Goal: Task Accomplishment & Management: Manage account settings

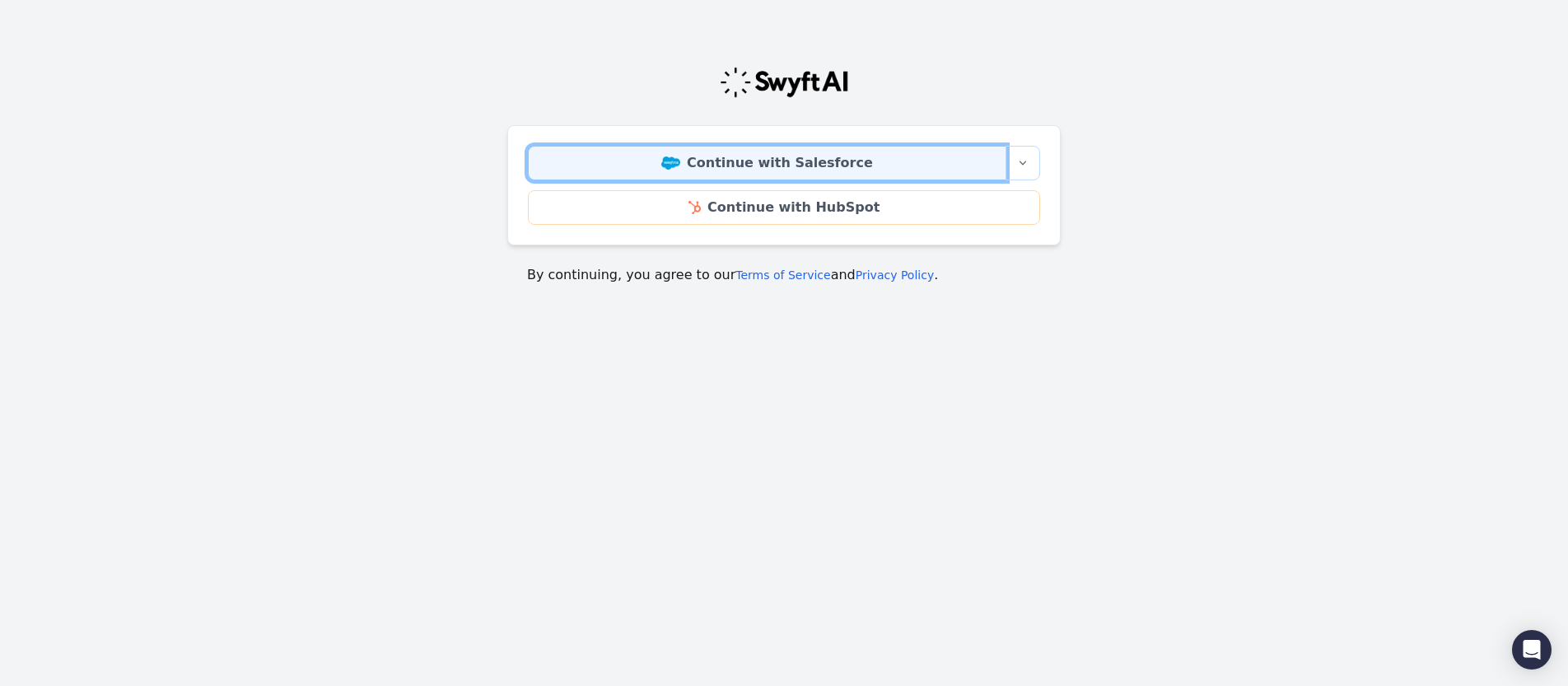
click at [755, 169] on link "Continue with Salesforce" at bounding box center [766, 163] width 478 height 34
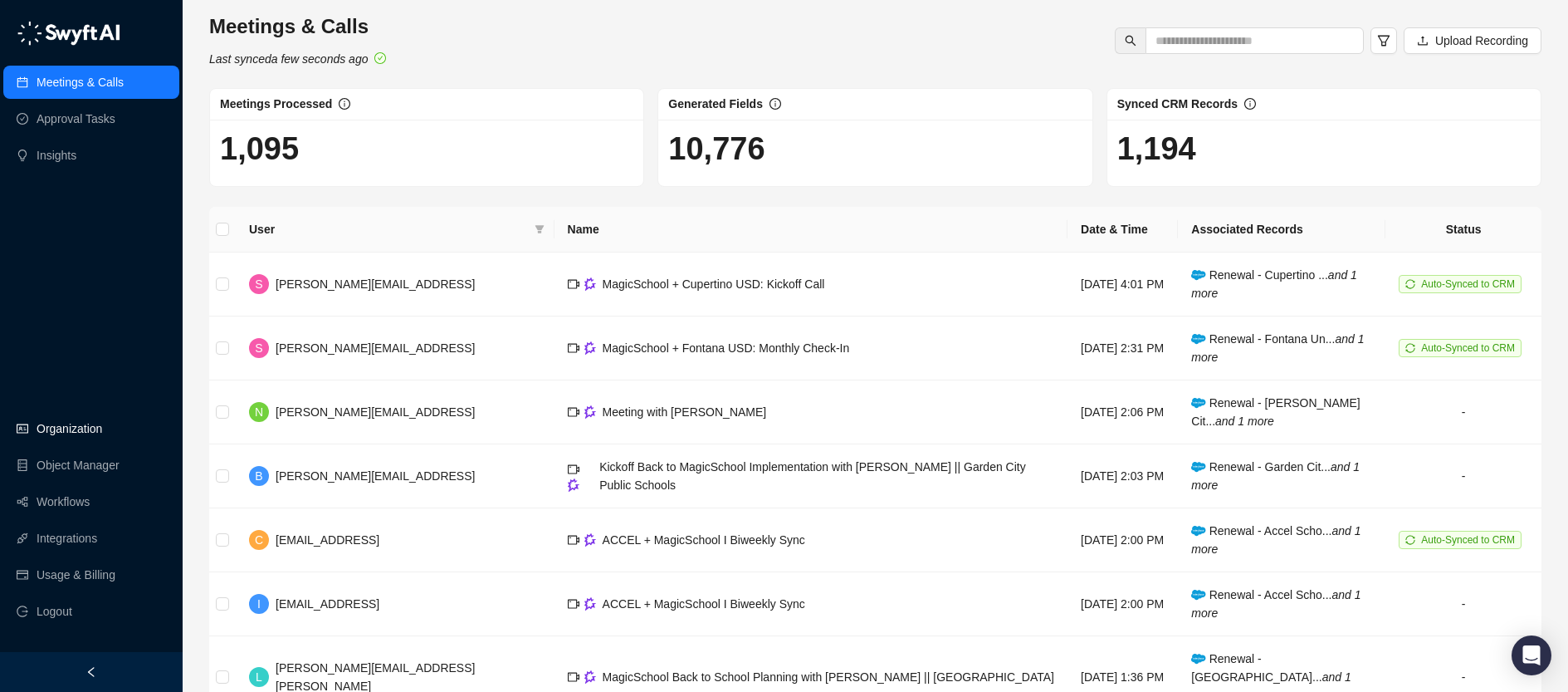
click at [58, 427] on link "Organization" at bounding box center [69, 428] width 65 height 34
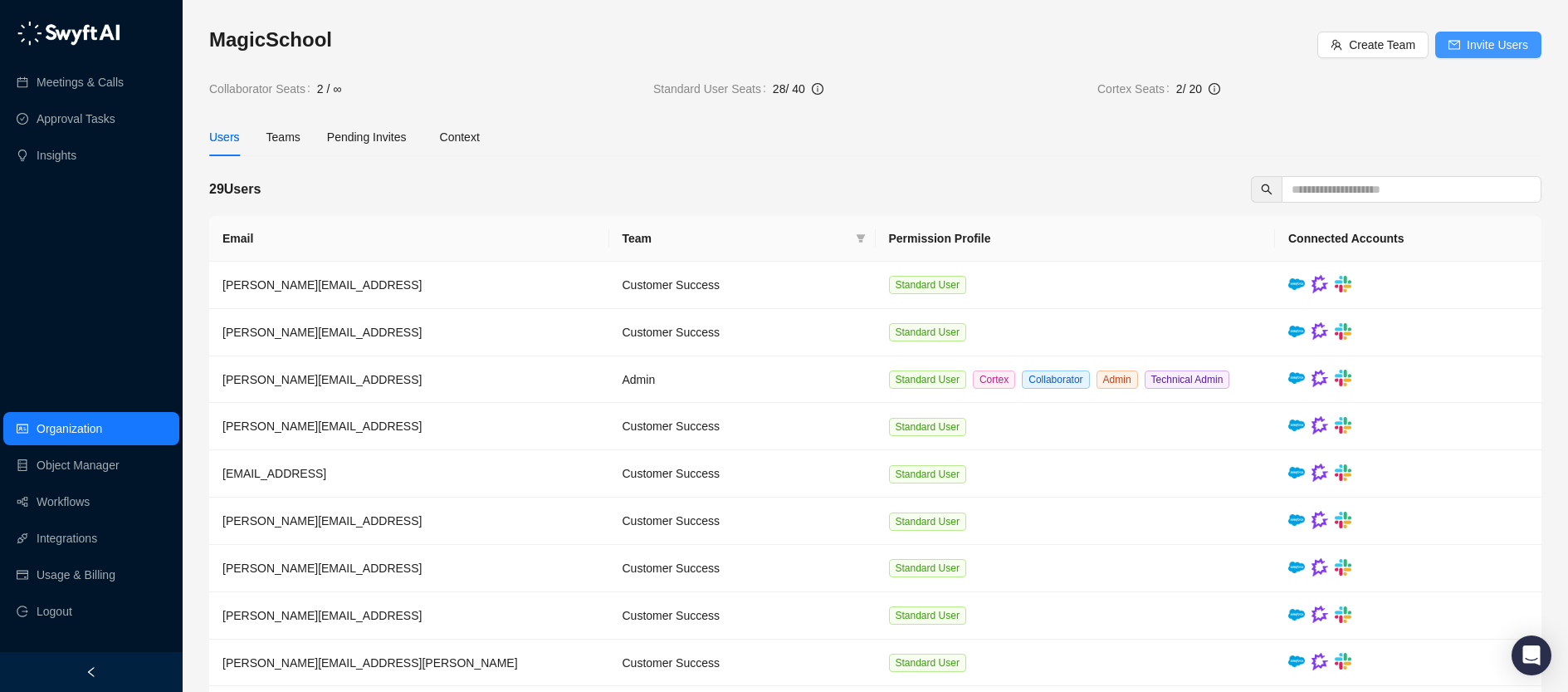
click at [1460, 41] on button "Invite Users" at bounding box center [1488, 45] width 106 height 27
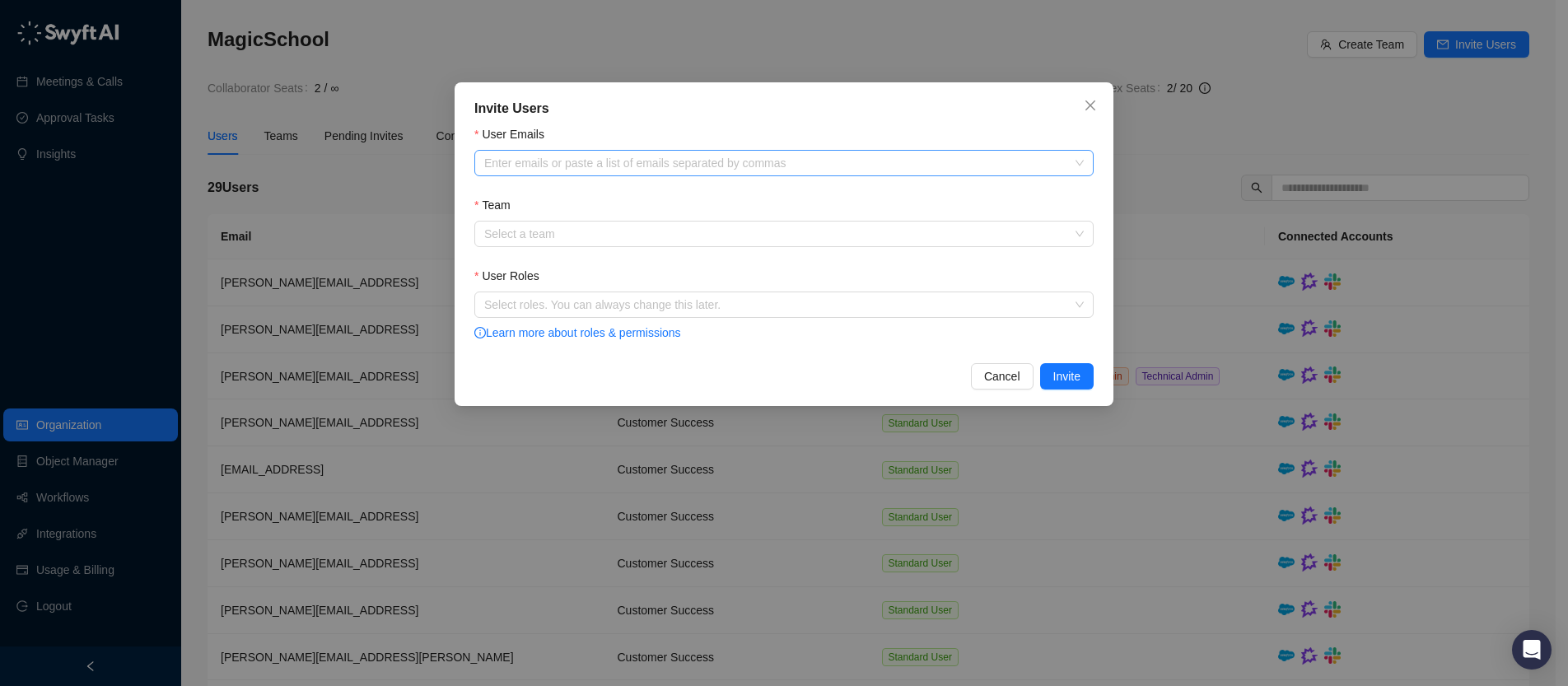
click at [632, 169] on div at bounding box center [776, 163] width 596 height 12
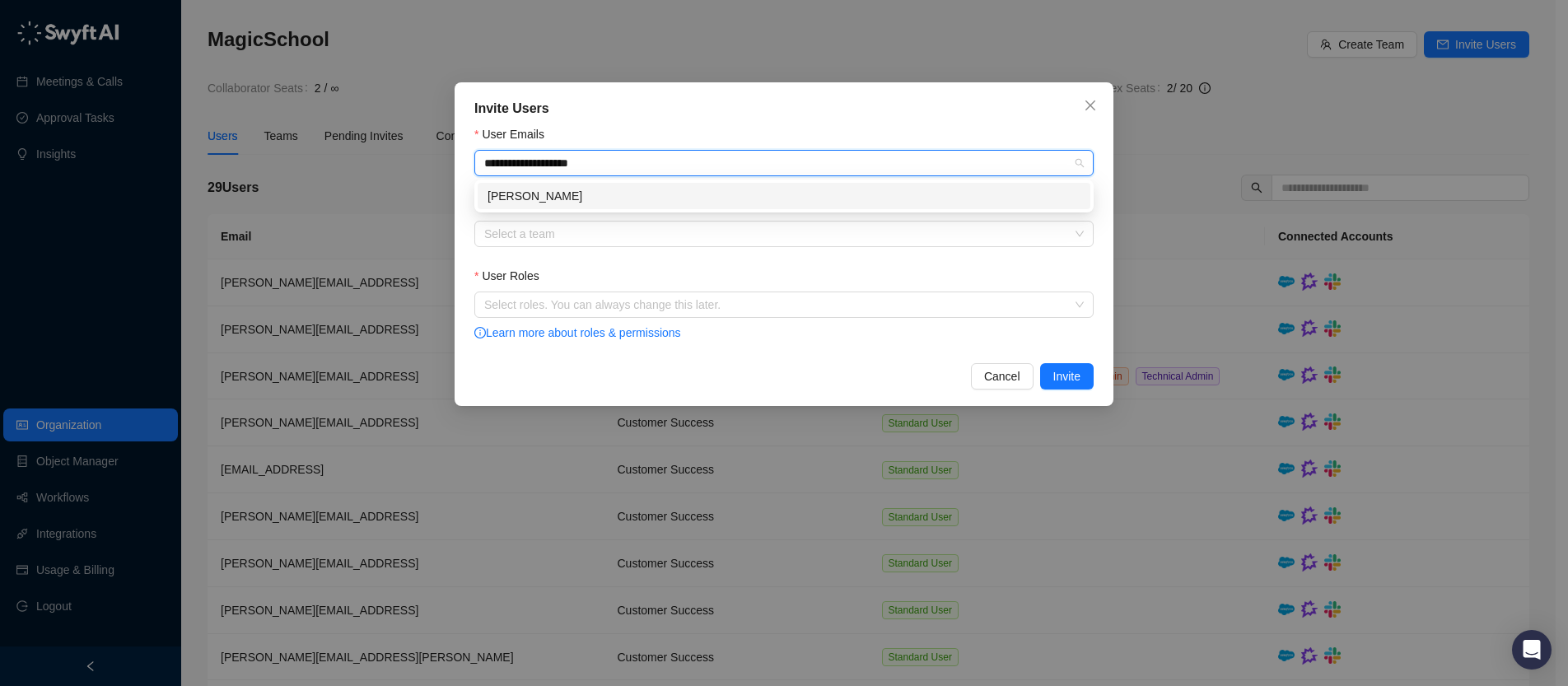
type input "**********"
click at [534, 201] on div "[PERSON_NAME][EMAIL_ADDRESS]" at bounding box center [784, 196] width 593 height 18
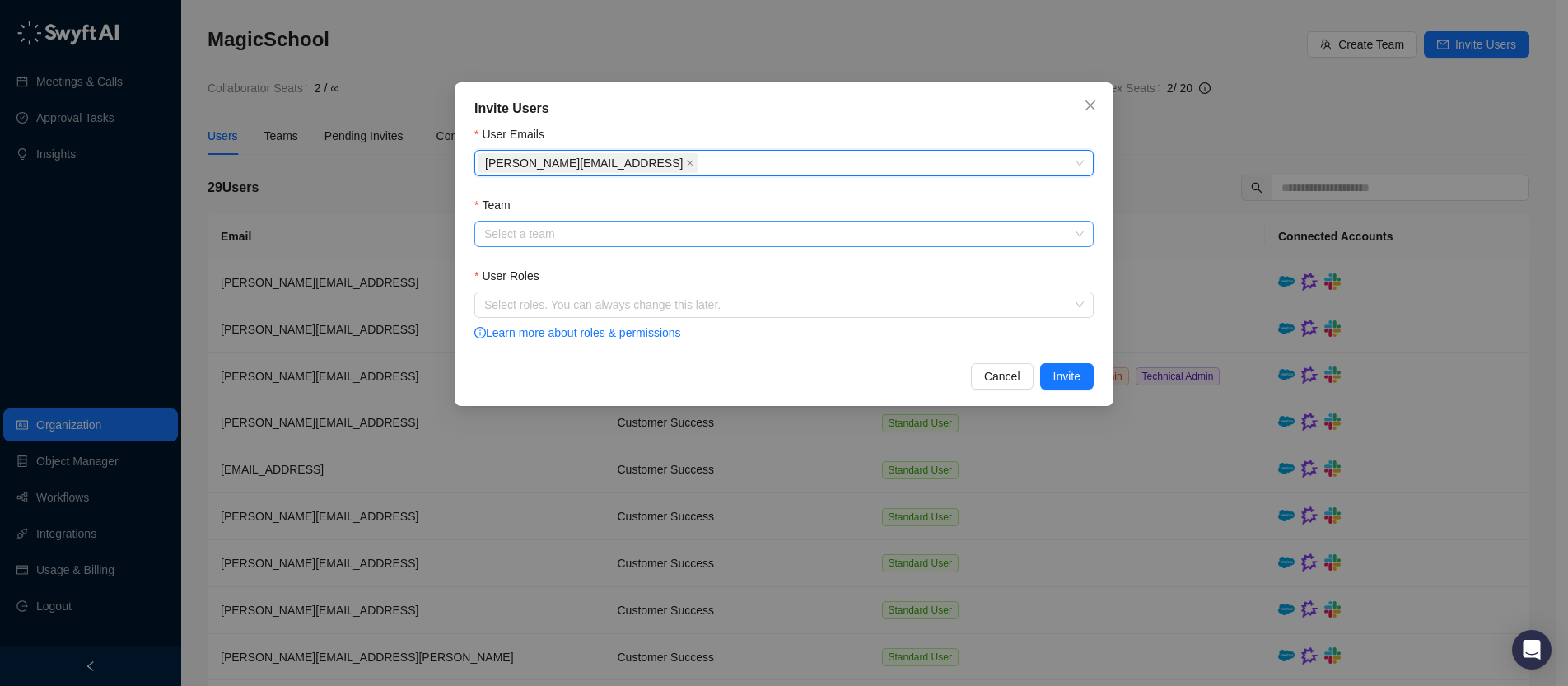
click at [577, 239] on input "Team" at bounding box center [779, 234] width 590 height 25
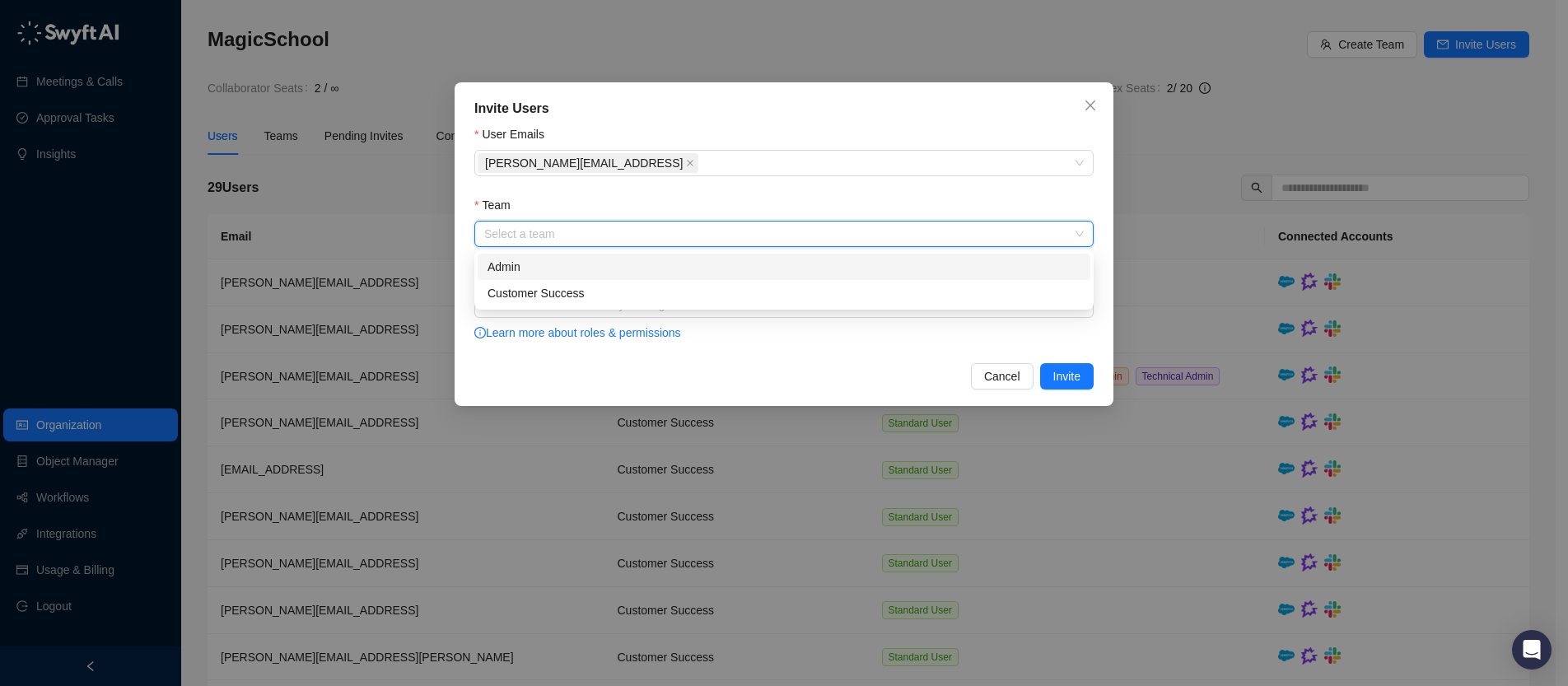
click at [574, 264] on div "Admin" at bounding box center [784, 266] width 593 height 18
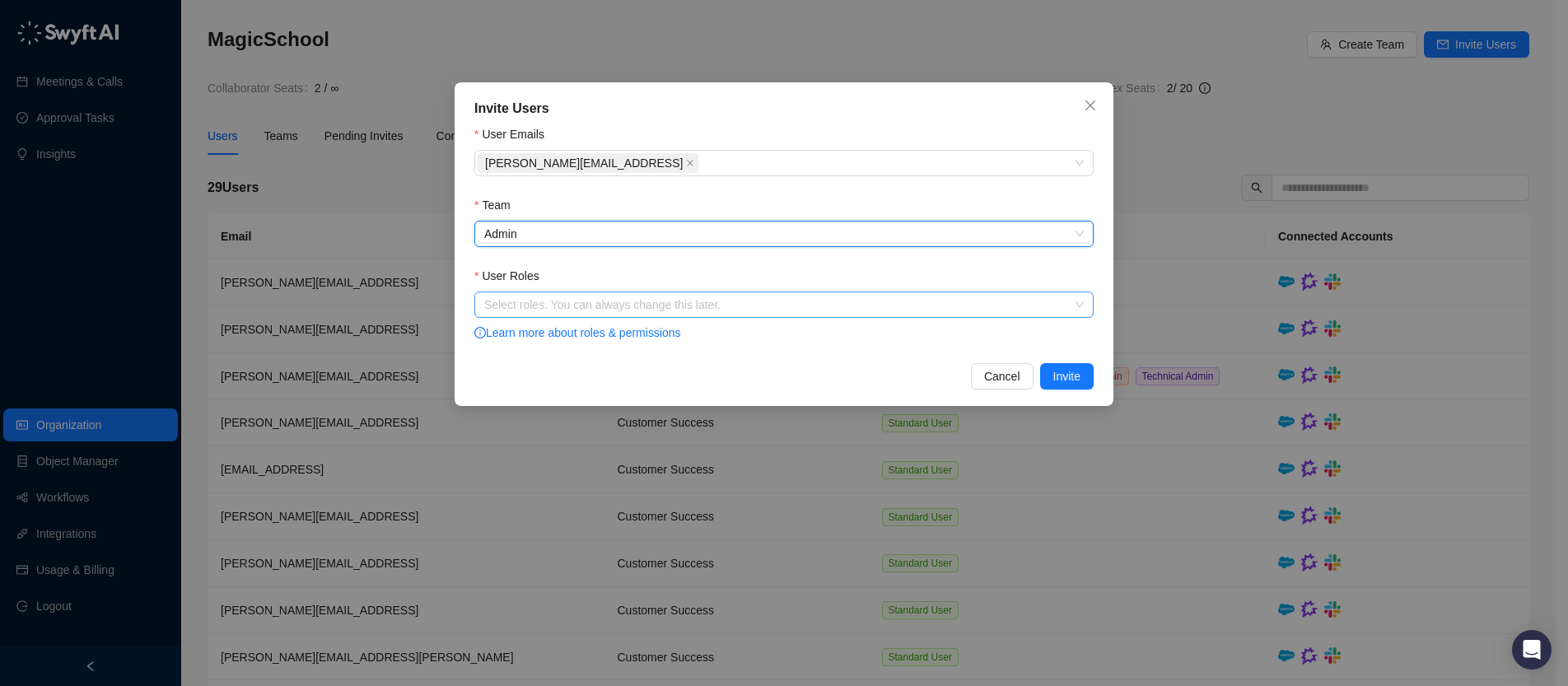
click at [561, 305] on div at bounding box center [776, 304] width 596 height 12
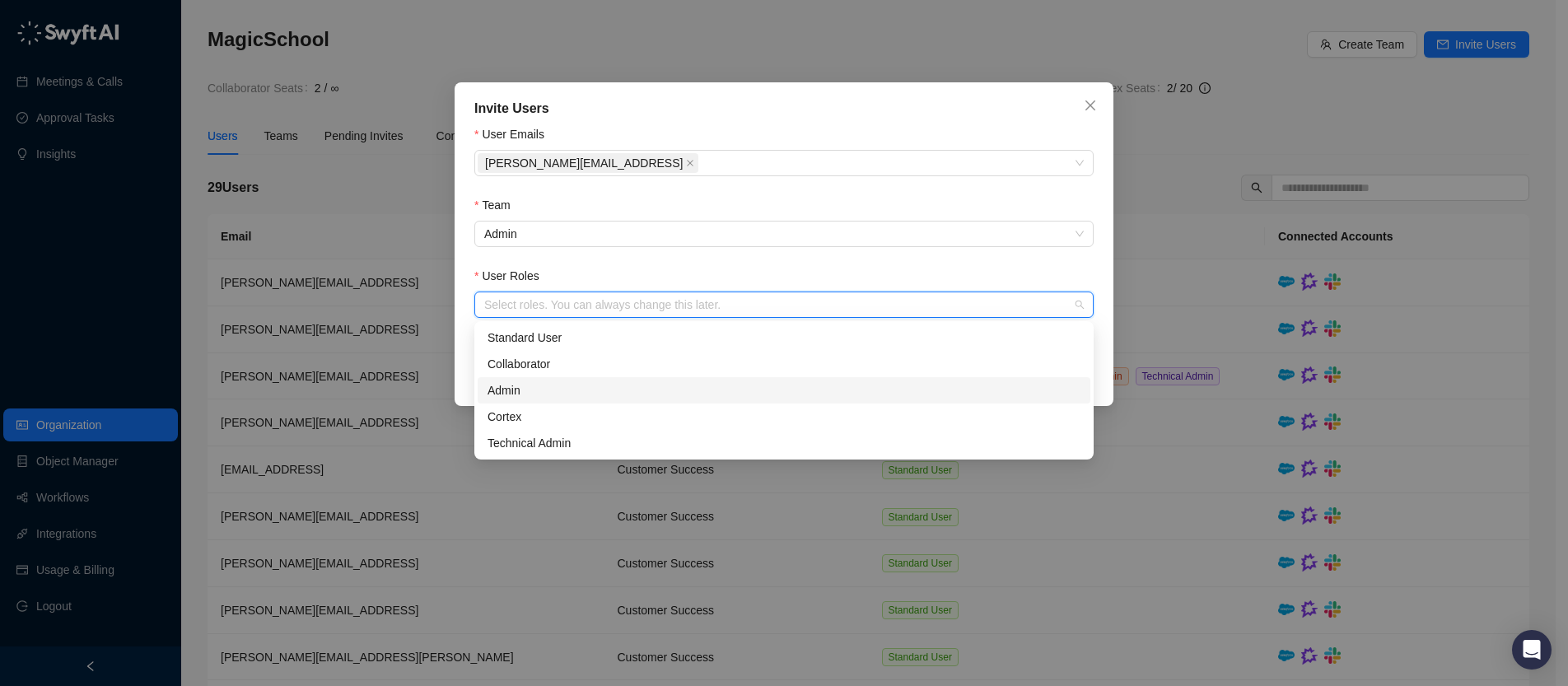
click at [552, 393] on div "Admin" at bounding box center [784, 390] width 593 height 18
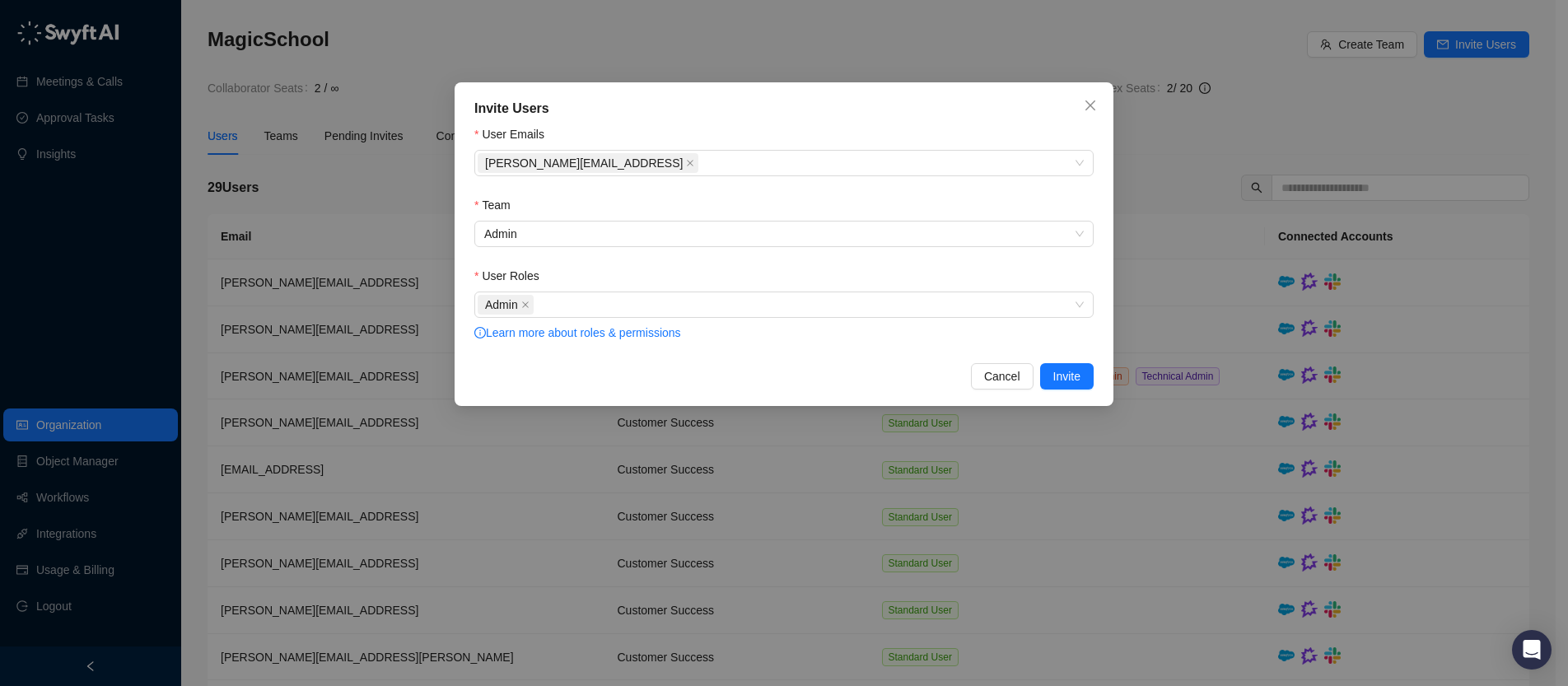
click at [634, 260] on form "User Emails [EMAIL_ADDRESS] Team Admin User Roles Admin Learn more about roles …" at bounding box center [784, 234] width 619 height 218
click at [1066, 375] on span "Invite" at bounding box center [1067, 376] width 27 height 18
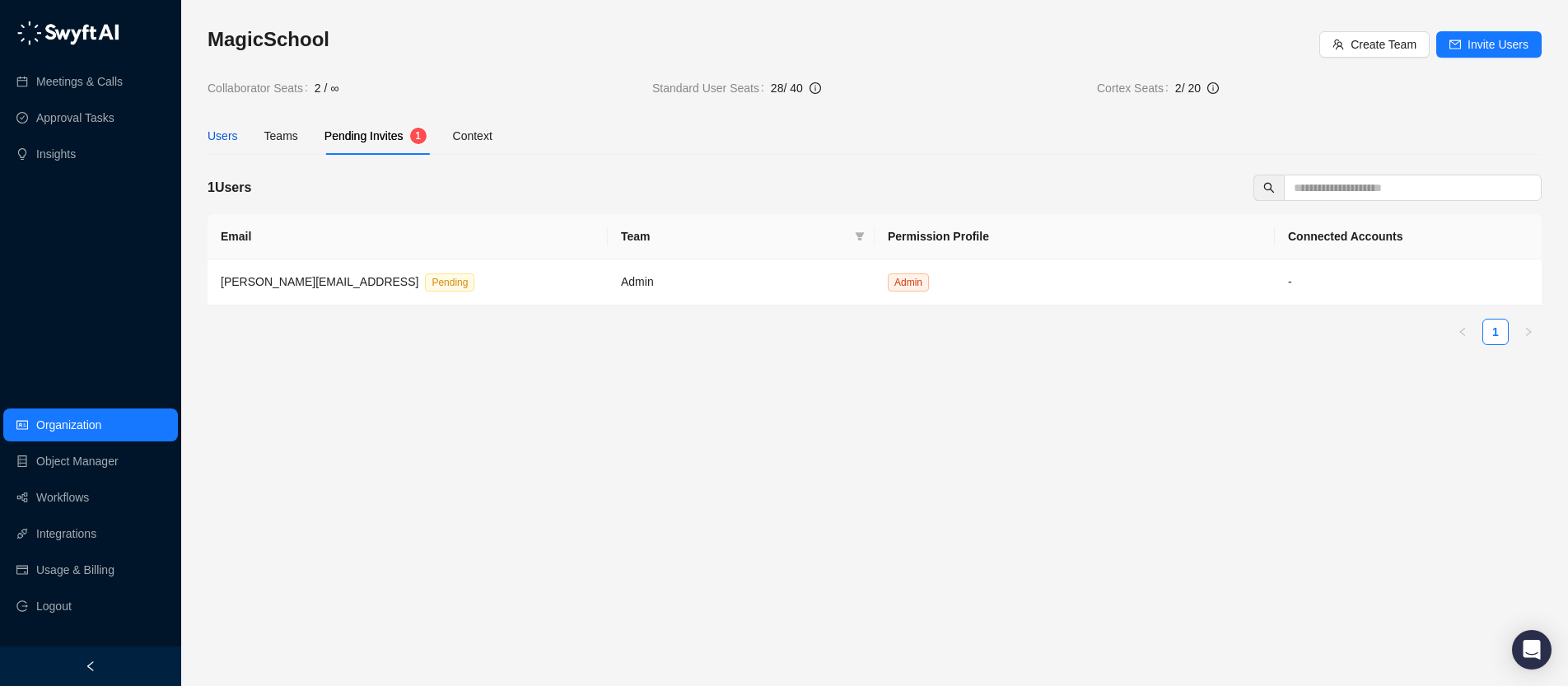
click at [238, 139] on div "Users" at bounding box center [222, 135] width 31 height 18
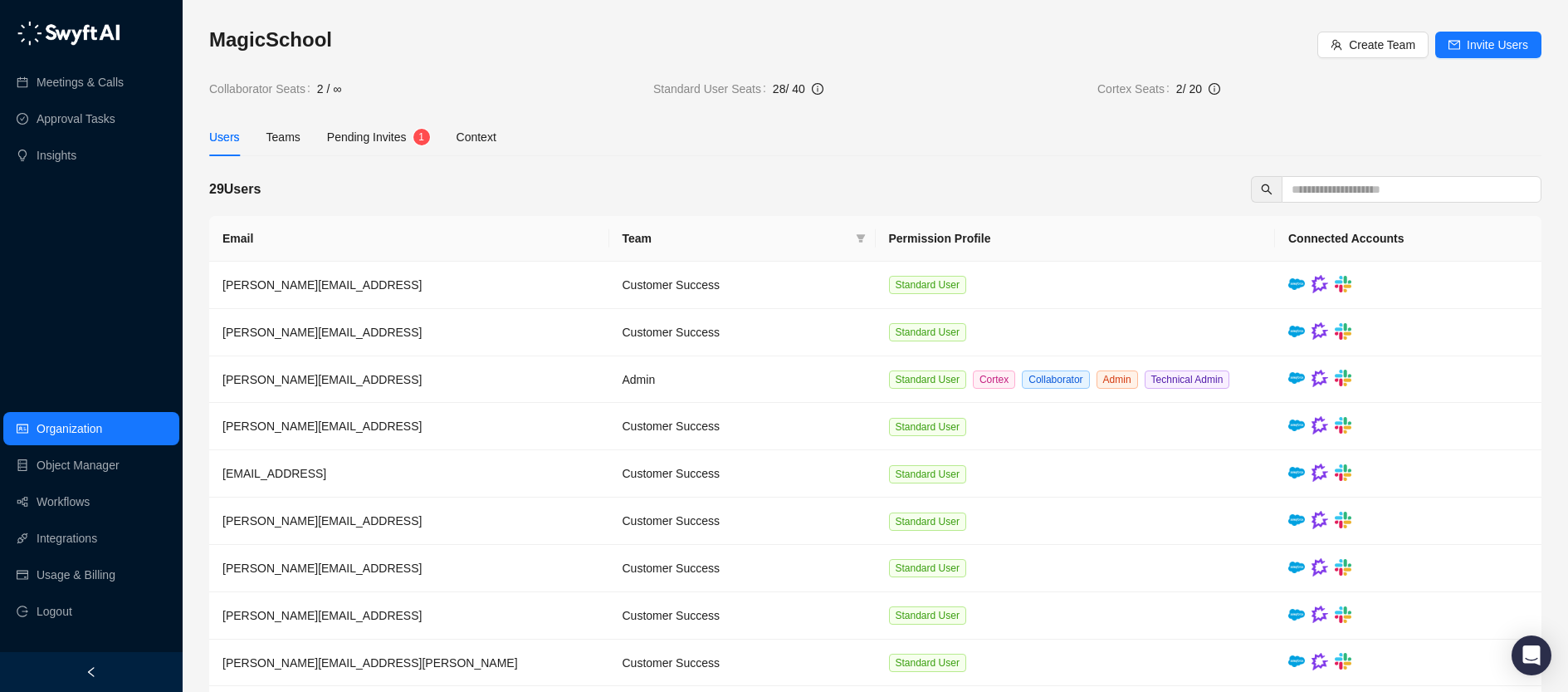
click at [394, 134] on span "Pending Invites" at bounding box center [367, 137] width 80 height 13
